Goal: Check status

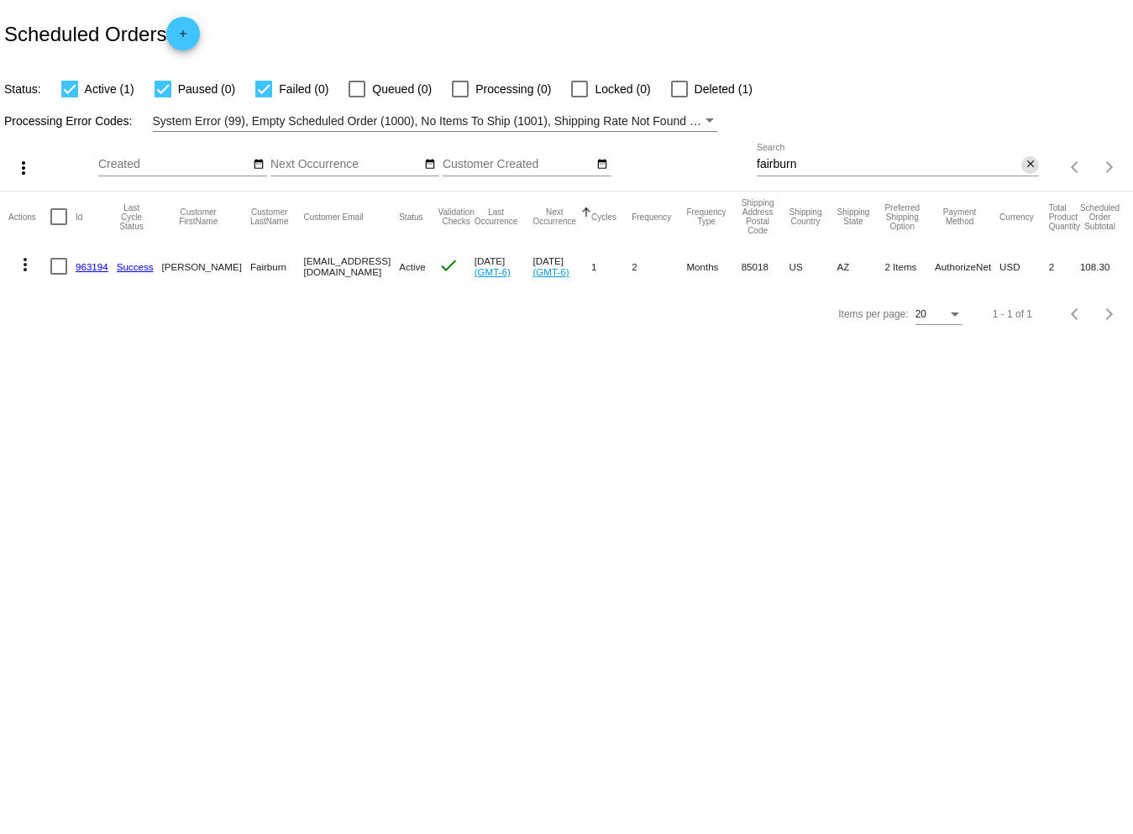
click at [1028, 162] on mat-icon "close" at bounding box center [1031, 164] width 12 height 13
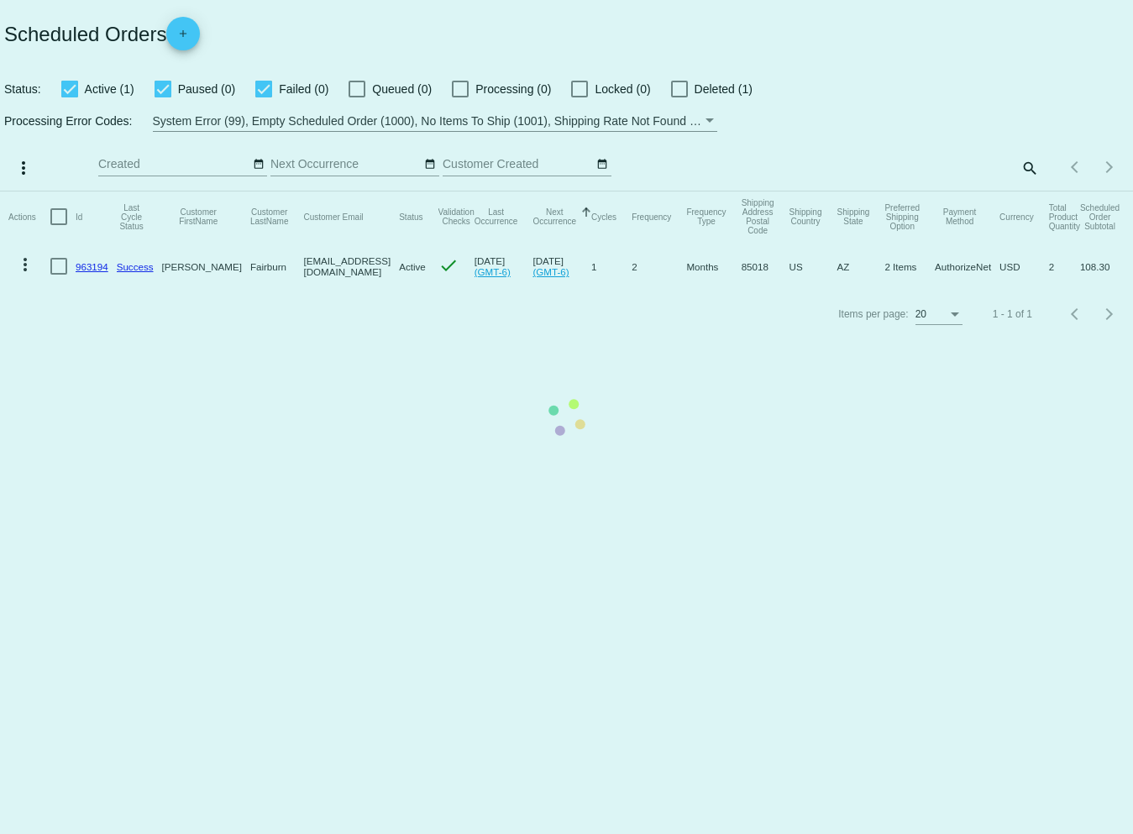
click at [1028, 192] on mat-table "Actions Id Last Cycle Status Customer FirstName Customer LastName Customer Emai…" at bounding box center [566, 241] width 1133 height 99
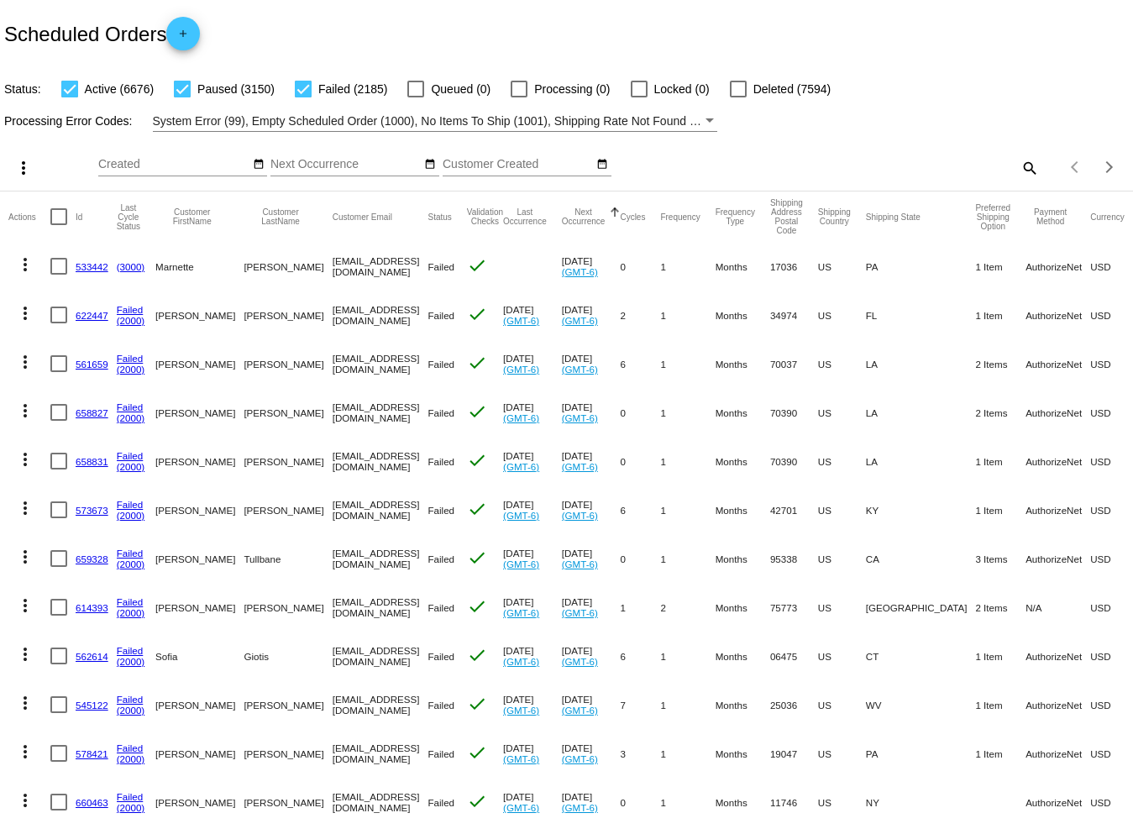
click at [1019, 165] on mat-icon "search" at bounding box center [1029, 168] width 20 height 26
click at [778, 165] on input "Search" at bounding box center [898, 164] width 282 height 13
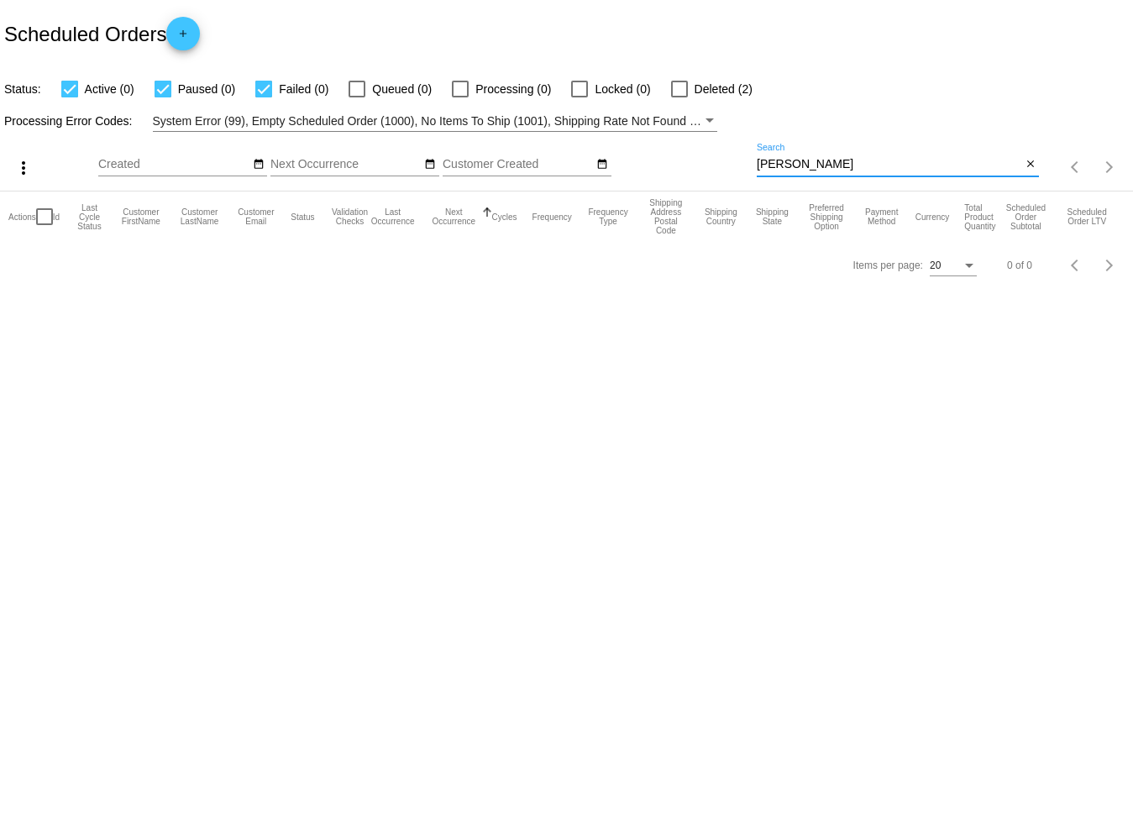
type input "[PERSON_NAME]"
click at [678, 89] on div at bounding box center [679, 89] width 17 height 17
click at [679, 97] on input "Deleted (2)" at bounding box center [679, 97] width 1 height 1
checkbox input "true"
drag, startPoint x: 565, startPoint y: 91, endPoint x: 792, endPoint y: 155, distance: 235.7
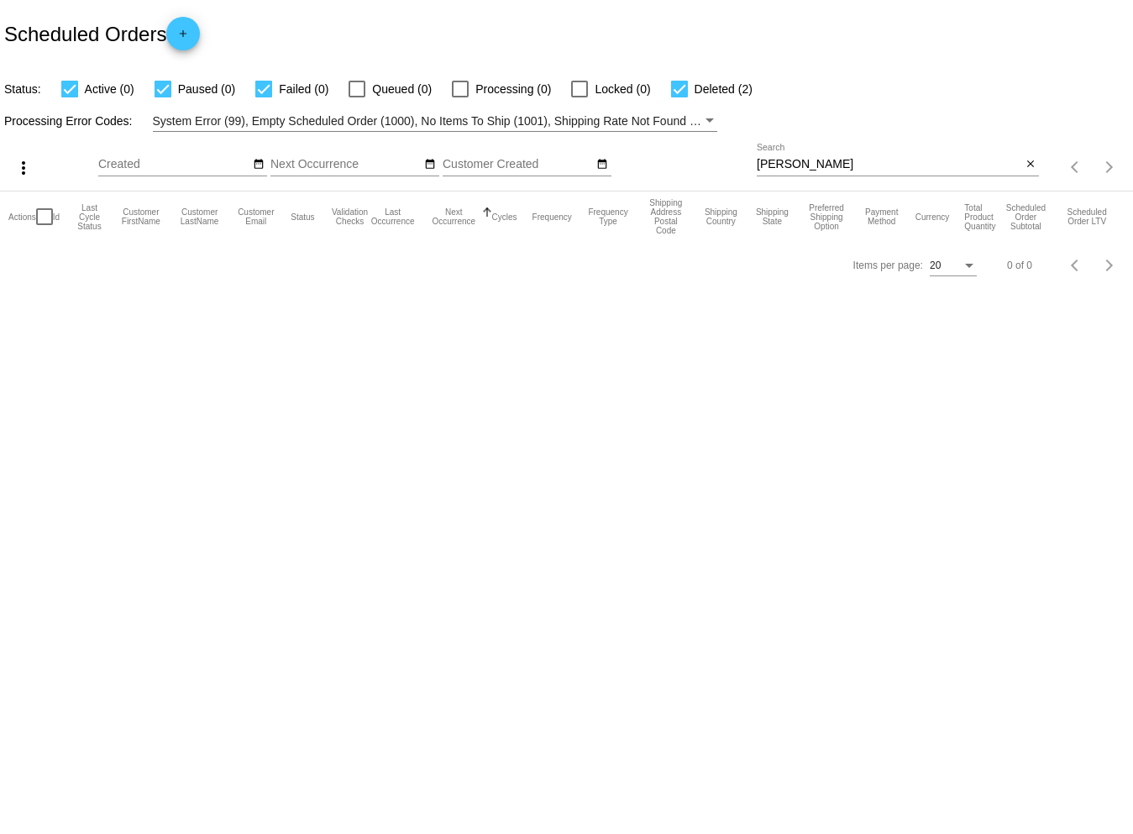
click at [561, 90] on mat-checkbox "Locked (0)" at bounding box center [600, 89] width 99 height 20
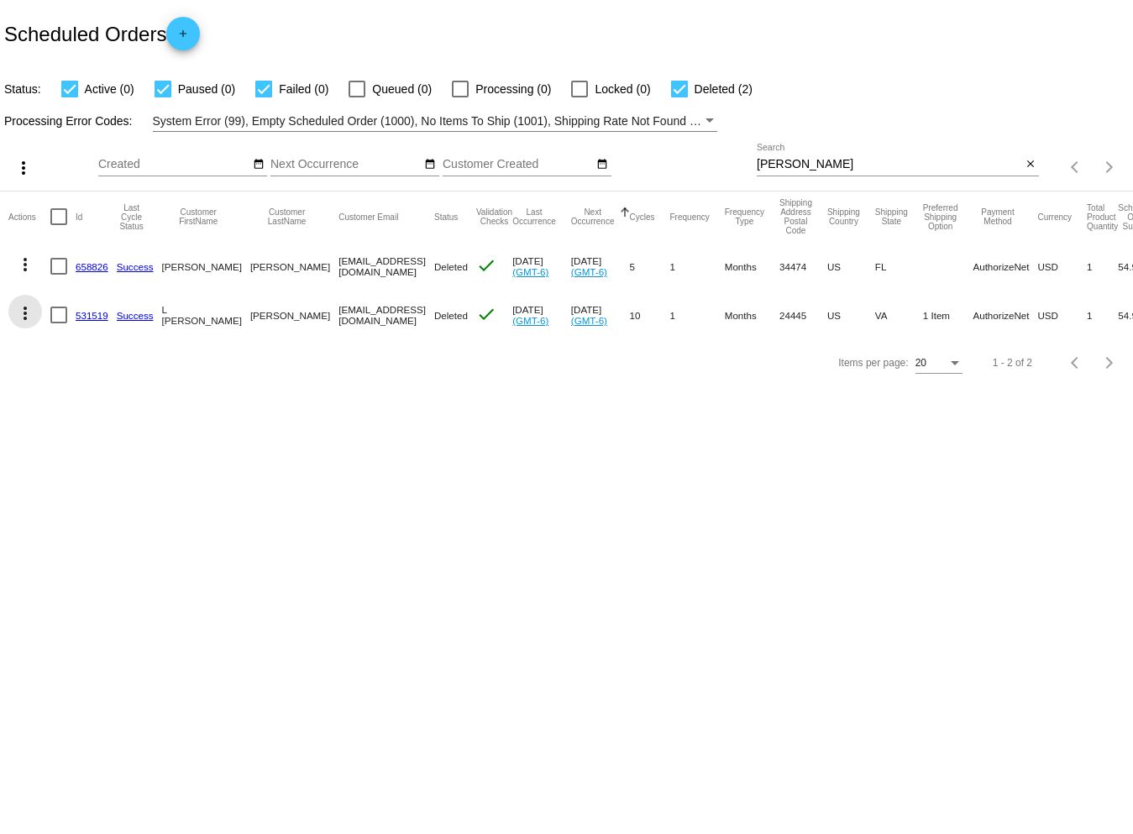
click at [23, 311] on mat-icon "more_vert" at bounding box center [25, 313] width 20 height 20
